Goal: Transaction & Acquisition: Purchase product/service

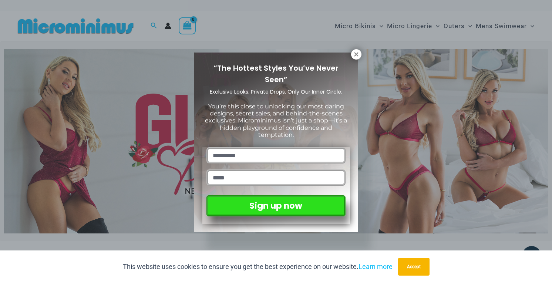
click at [311, 26] on div "“The Hottest Styles You’ve Never Seen” Exclusive Looks. Private Drops. Only Our…" at bounding box center [276, 141] width 552 height 283
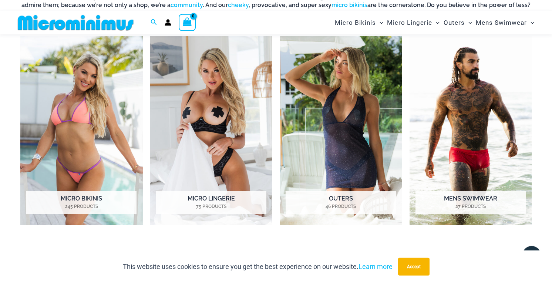
scroll to position [566, 0]
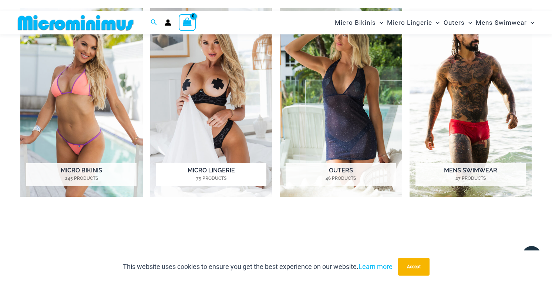
click at [212, 167] on h2 "Micro Lingerie 75 Products" at bounding box center [211, 174] width 110 height 23
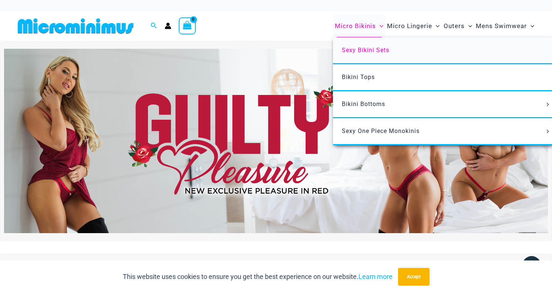
click at [359, 51] on span "Sexy Bikini Sets" at bounding box center [365, 50] width 47 height 7
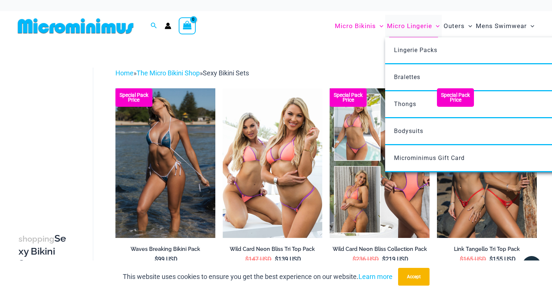
click at [410, 25] on span "Micro Lingerie" at bounding box center [409, 26] width 45 height 19
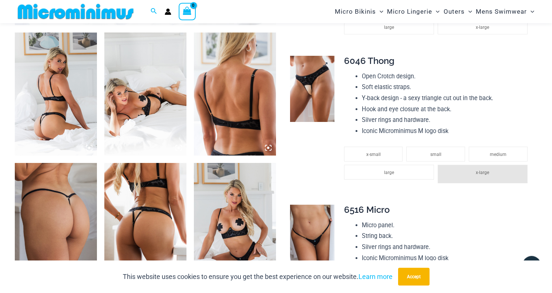
scroll to position [409, 0]
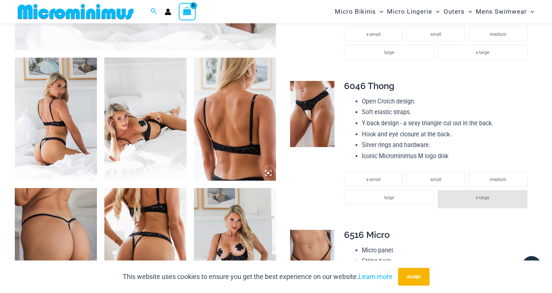
click at [315, 122] on img at bounding box center [312, 114] width 44 height 66
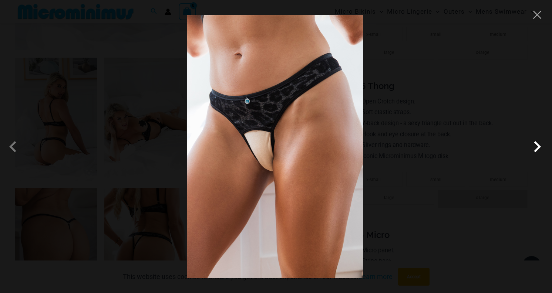
click at [541, 148] on span at bounding box center [537, 147] width 22 height 22
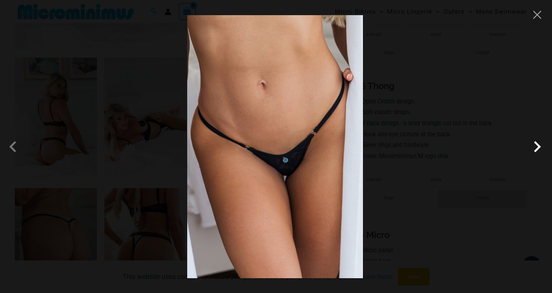
click at [540, 148] on span at bounding box center [537, 147] width 22 height 22
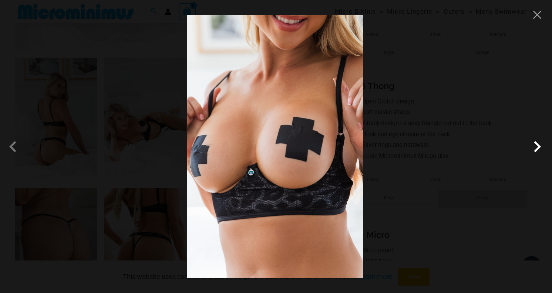
click at [540, 148] on span at bounding box center [537, 147] width 22 height 22
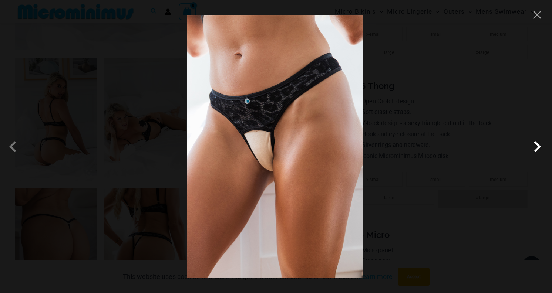
click at [540, 148] on span at bounding box center [537, 147] width 22 height 22
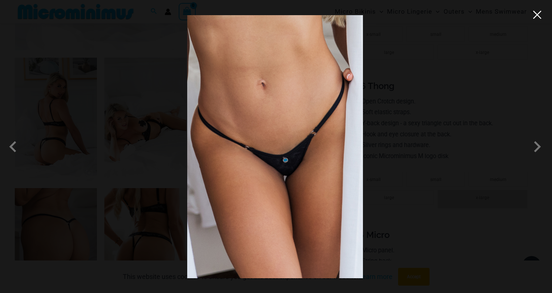
click at [538, 19] on button "Close" at bounding box center [537, 14] width 11 height 11
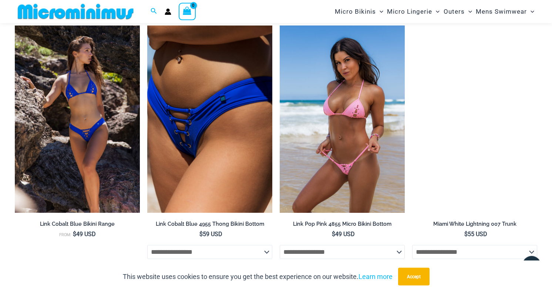
scroll to position [1164, 0]
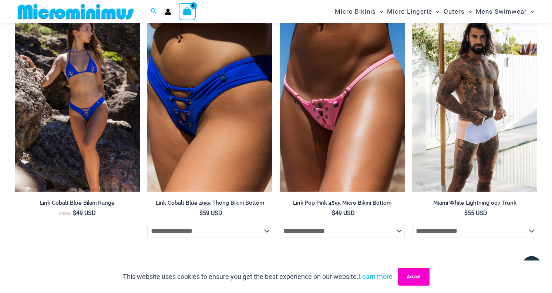
click at [419, 278] on button "Accept" at bounding box center [413, 277] width 31 height 18
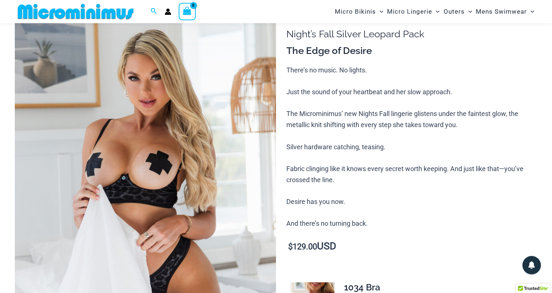
scroll to position [0, 0]
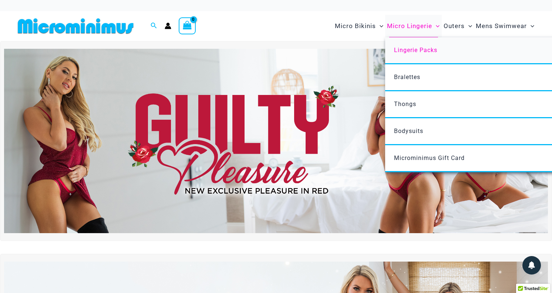
click at [410, 53] on span "Lingerie Packs" at bounding box center [415, 50] width 43 height 7
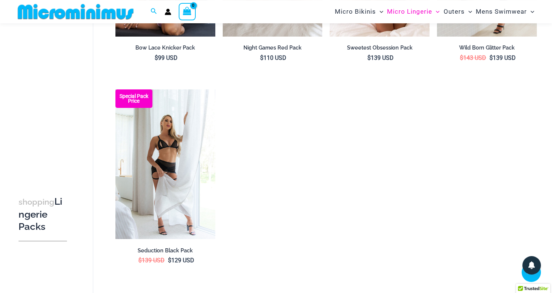
scroll to position [1012, 0]
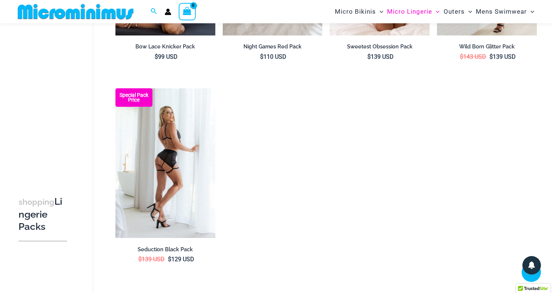
click at [163, 140] on img at bounding box center [165, 163] width 100 height 150
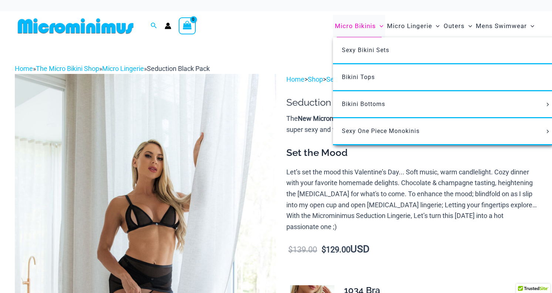
click at [362, 26] on span "Micro Bikinis" at bounding box center [355, 26] width 41 height 19
